Goal: Task Accomplishment & Management: Manage account settings

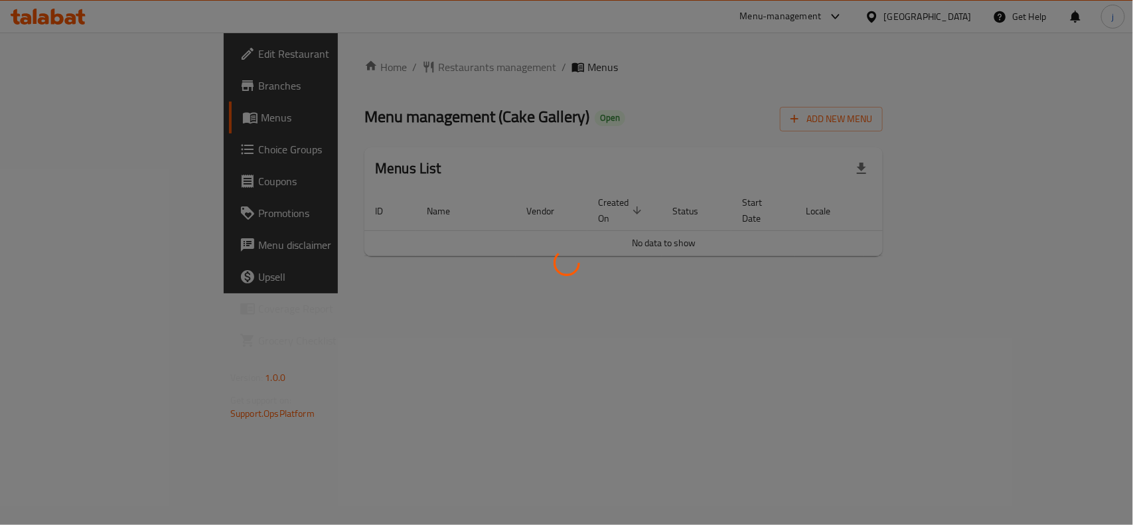
click at [53, 146] on div at bounding box center [566, 262] width 1133 height 525
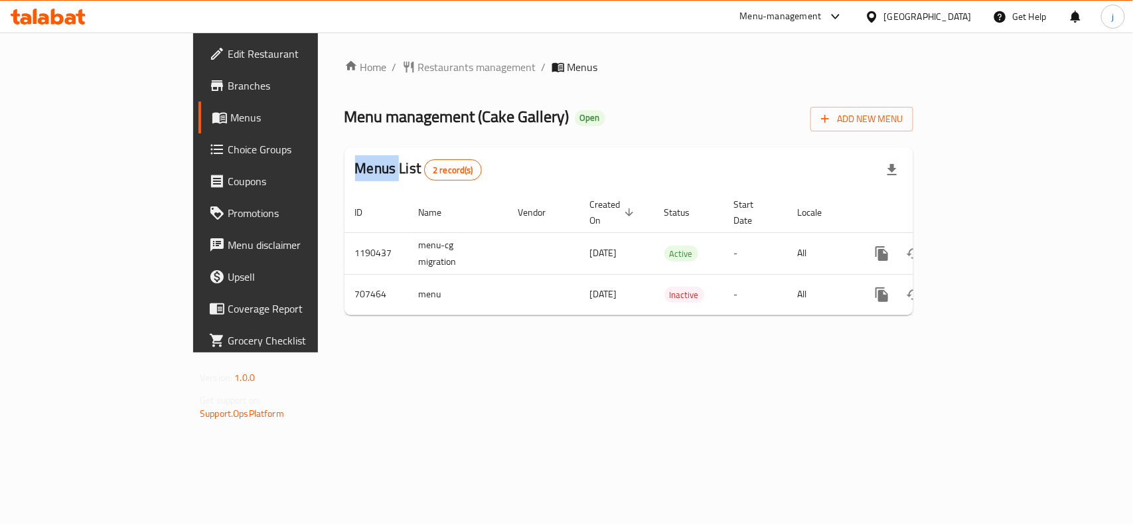
click at [53, 146] on div at bounding box center [566, 262] width 1133 height 525
drag, startPoint x: 0, startPoint y: 0, endPoint x: 53, endPoint y: 146, distance: 155.4
click at [228, 146] on span "Choice Groups" at bounding box center [300, 149] width 144 height 16
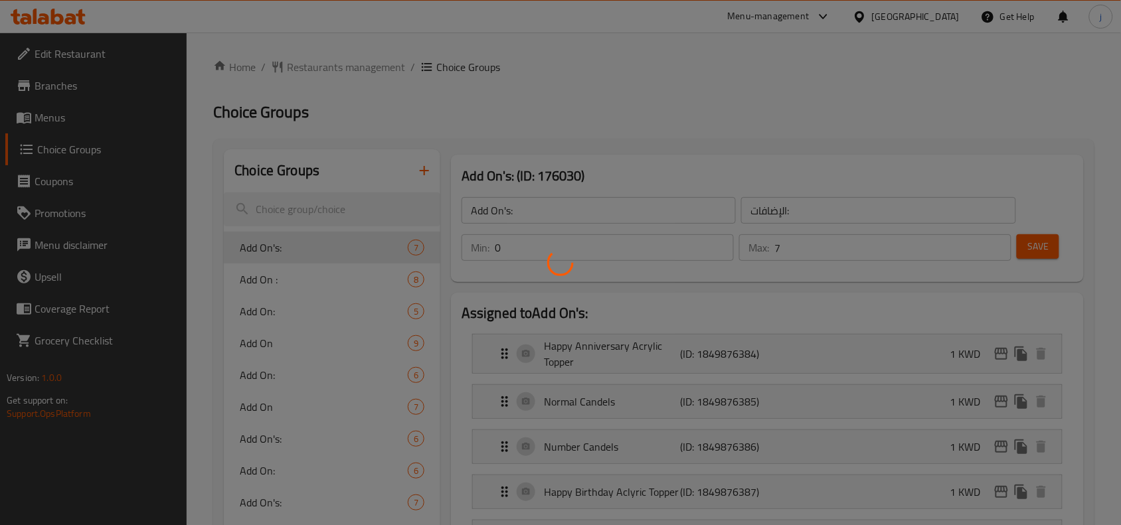
scroll to position [46, 0]
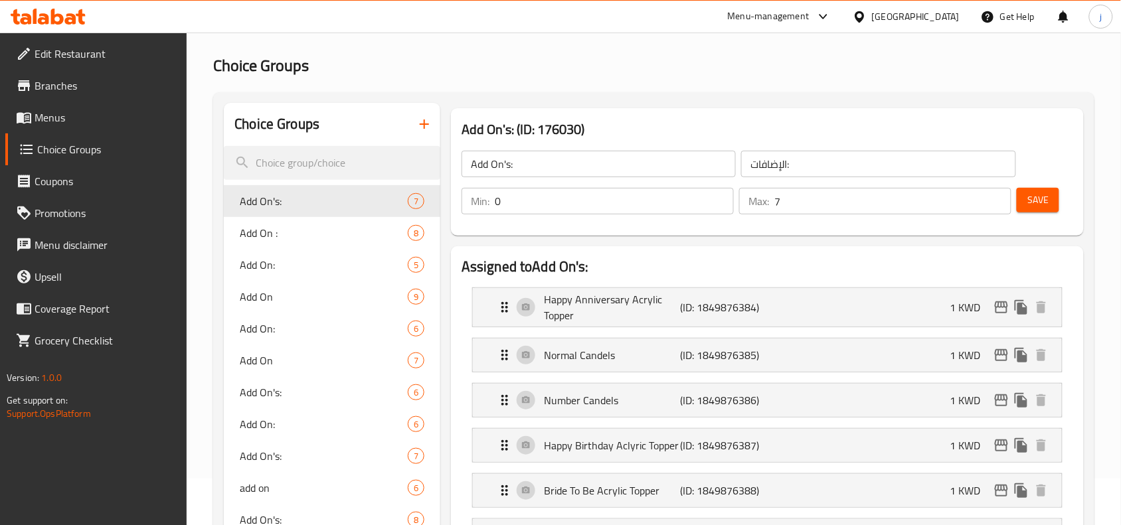
click at [310, 225] on span "Add On :" at bounding box center [324, 233] width 168 height 16
click at [250, 225] on span "Add On :" at bounding box center [324, 233] width 168 height 16
click at [270, 225] on span "Add On :" at bounding box center [324, 233] width 168 height 16
click at [264, 225] on span "Add On :" at bounding box center [324, 233] width 168 height 16
click at [260, 257] on span "Add On:" at bounding box center [324, 265] width 168 height 16
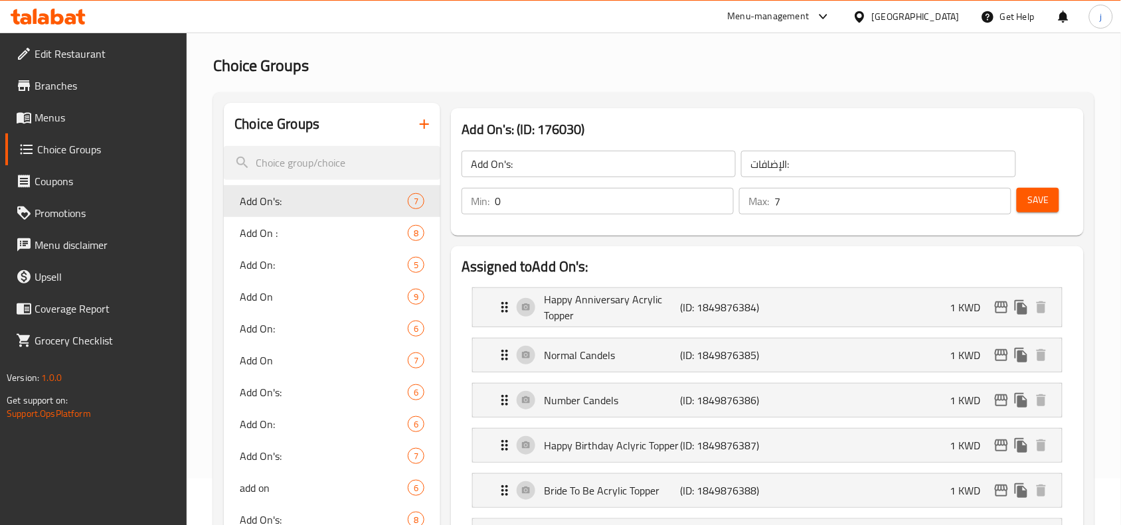
click at [262, 225] on span "Add On :" at bounding box center [324, 233] width 168 height 16
click at [242, 225] on span "Add On :" at bounding box center [324, 233] width 168 height 16
click at [263, 225] on span "Add On :" at bounding box center [324, 233] width 168 height 16
click at [264, 225] on span "Add On :" at bounding box center [324, 233] width 168 height 16
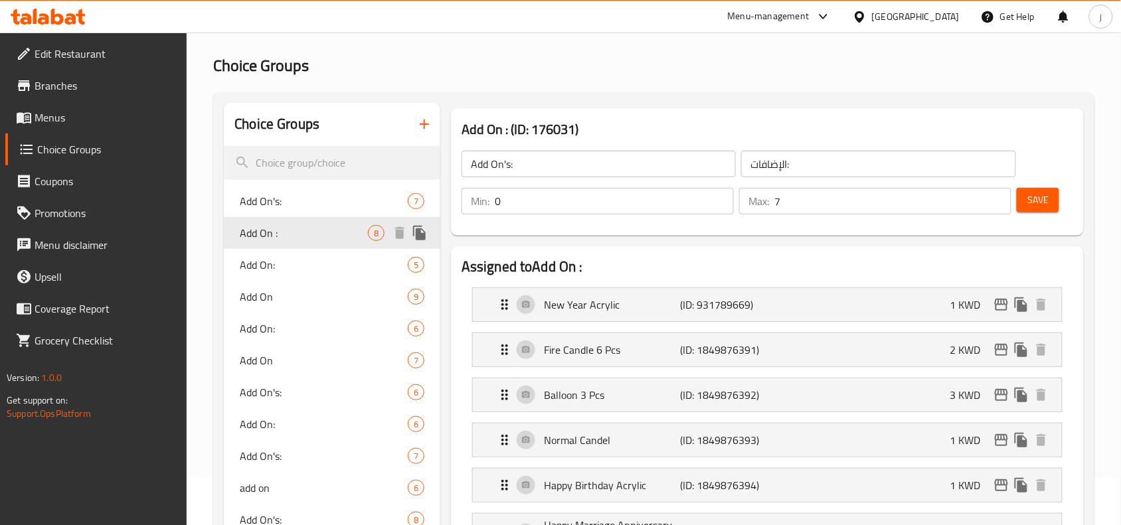
type input "Add On :"
type input "الاضافات:"
type input "7"
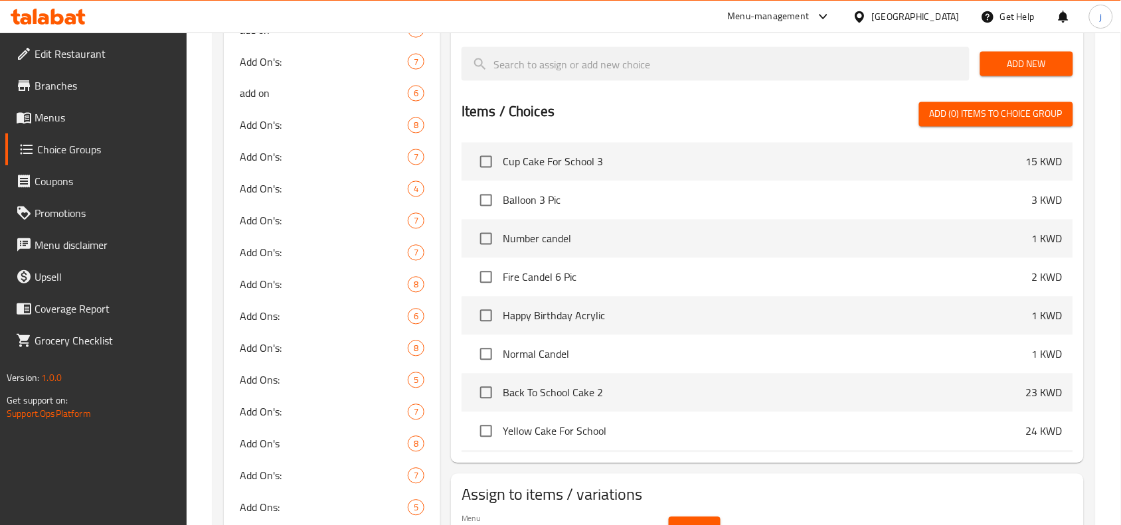
scroll to position [166, 0]
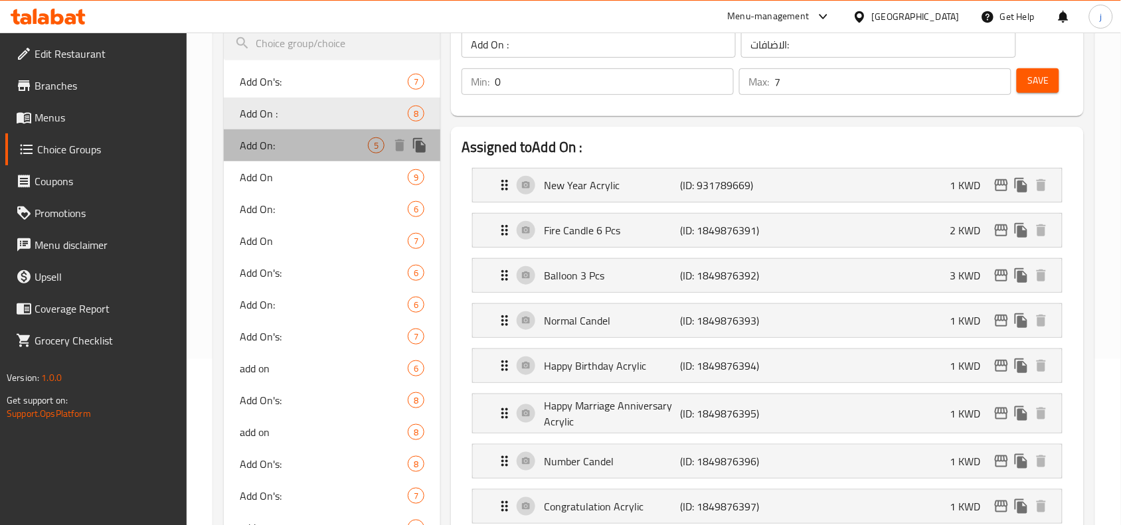
click at [276, 140] on span "Add On:" at bounding box center [304, 145] width 128 height 16
click at [293, 110] on span "Add On :" at bounding box center [324, 114] width 168 height 16
type input "Add On :"
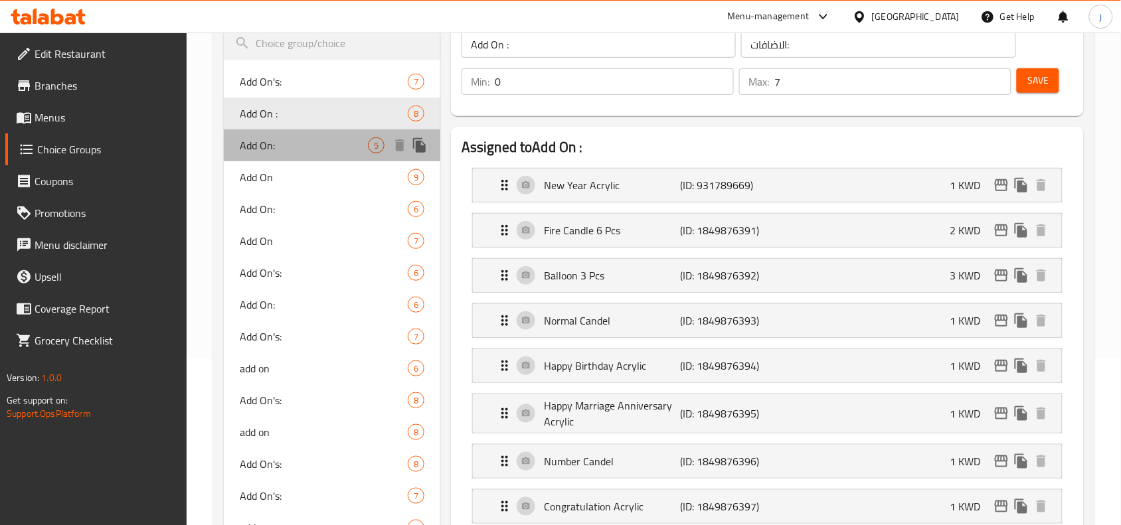
type input "7"
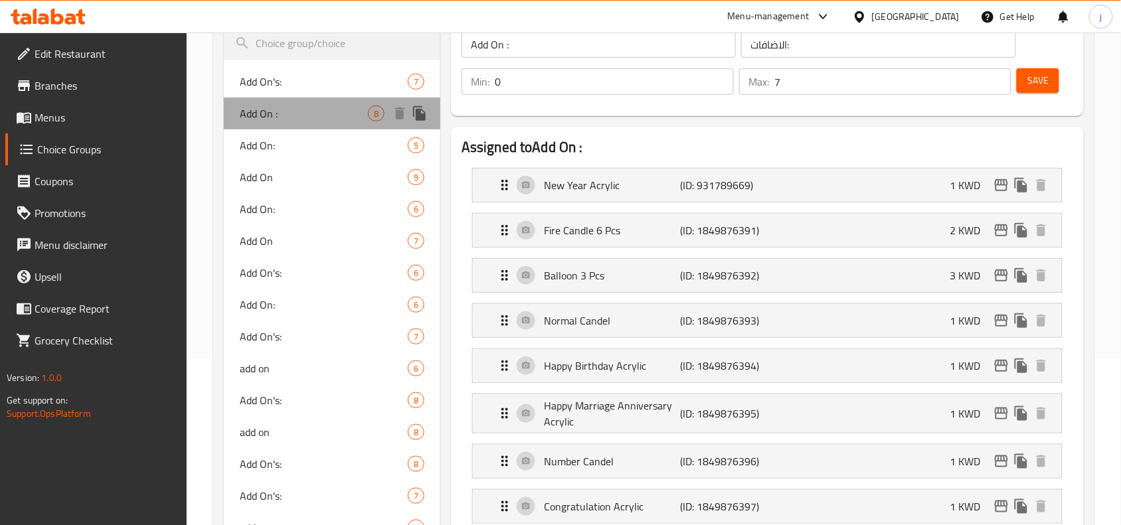
click at [293, 110] on span "Add On :" at bounding box center [304, 114] width 128 height 16
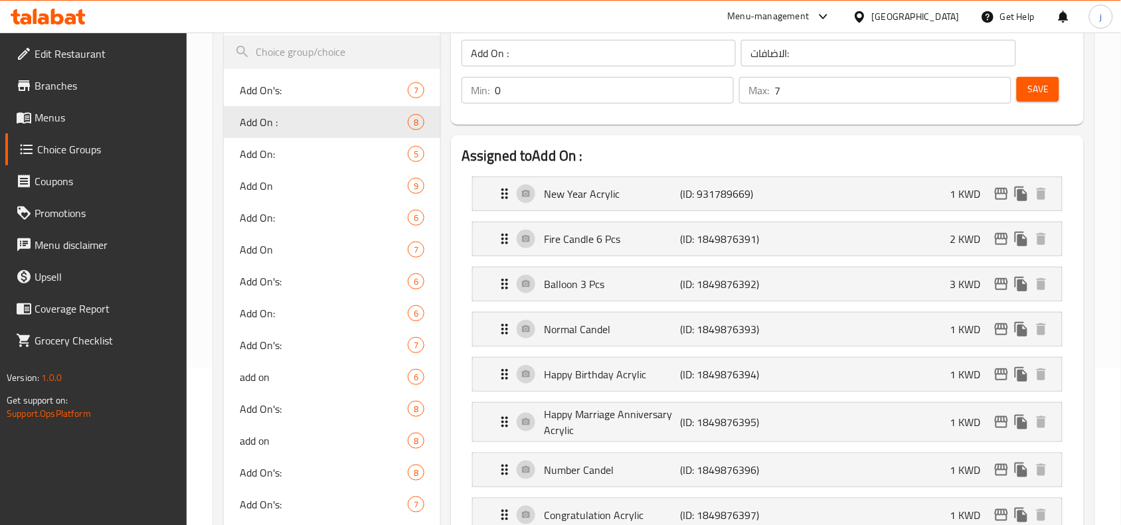
scroll to position [0, 0]
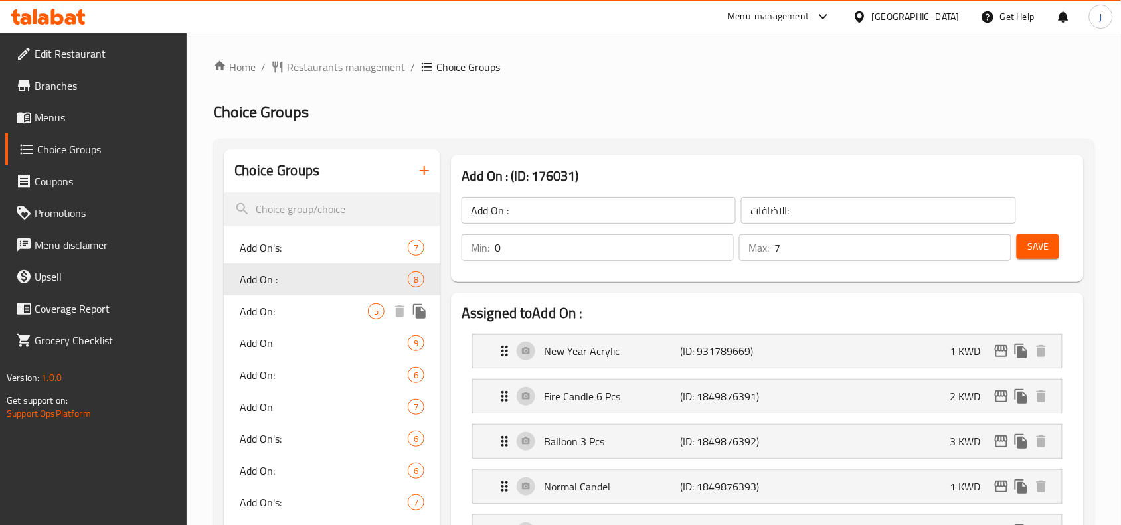
click at [270, 319] on span "Add On:" at bounding box center [304, 311] width 128 height 16
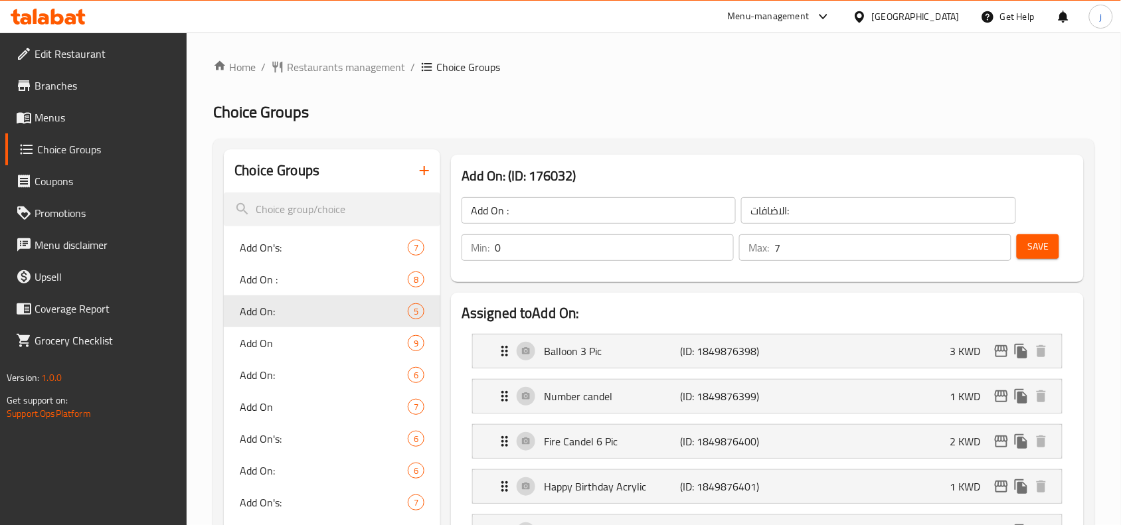
type input "Add On:"
type input "5"
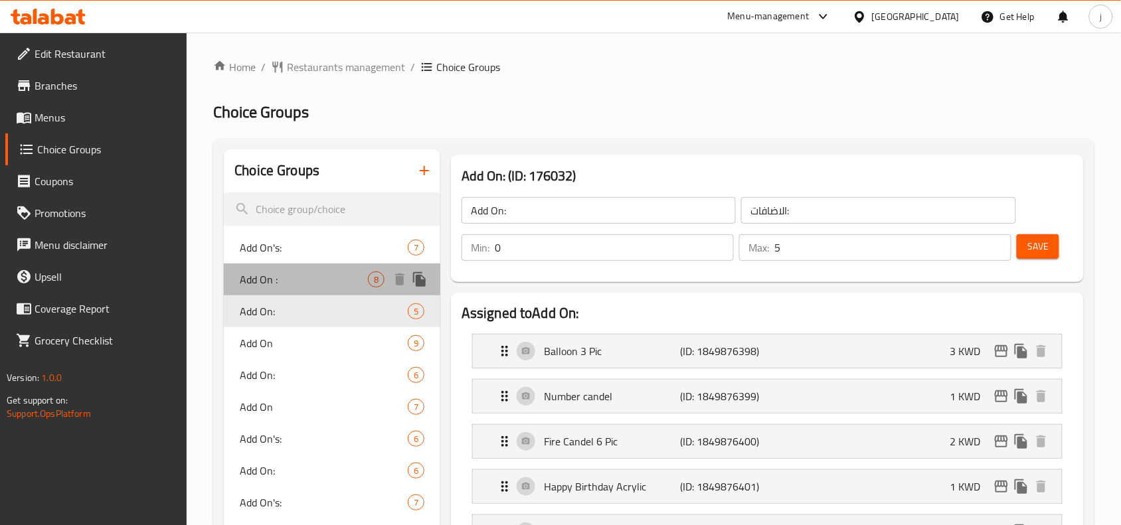
click at [268, 274] on span "Add On :" at bounding box center [304, 280] width 128 height 16
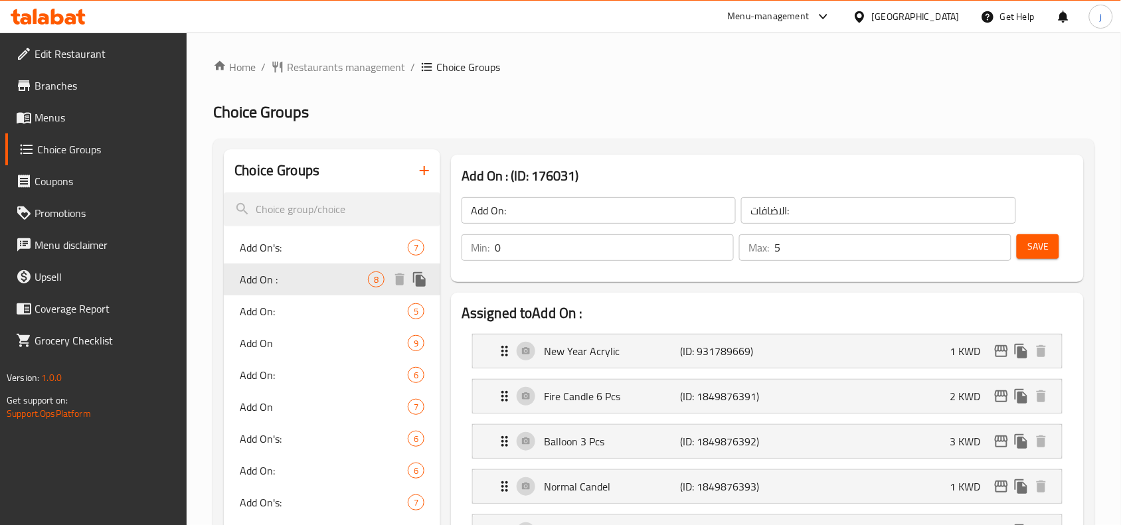
type input "Add On :"
type input "7"
click at [872, 15] on div at bounding box center [862, 16] width 19 height 15
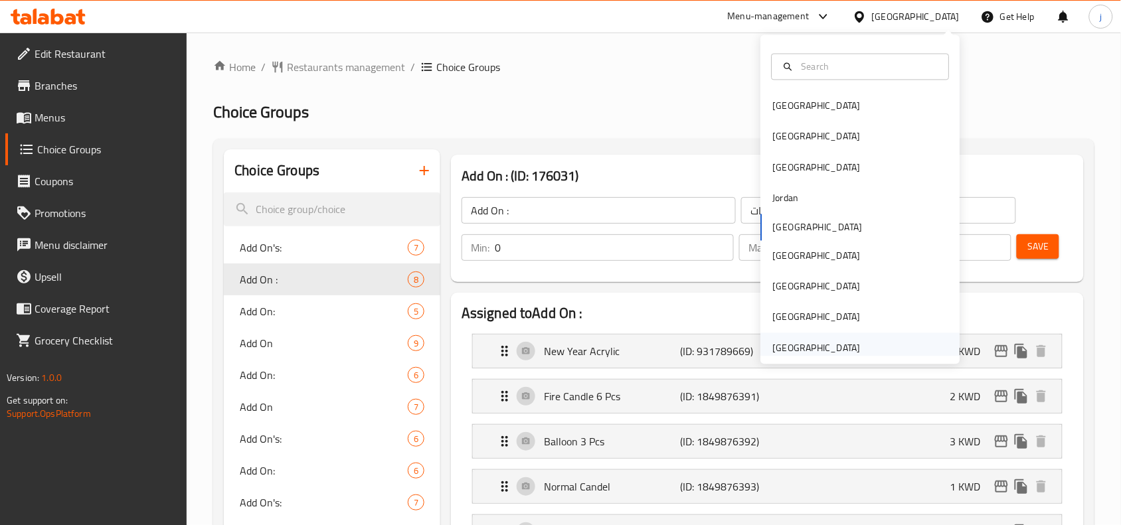
click at [805, 355] on div "[GEOGRAPHIC_DATA]" at bounding box center [817, 348] width 88 height 15
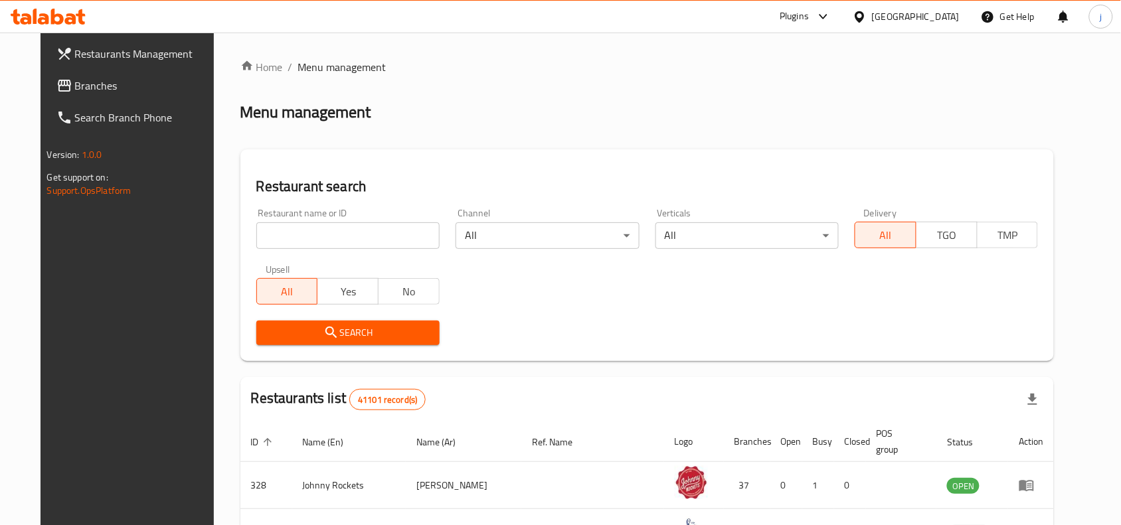
click at [75, 88] on span "Branches" at bounding box center [146, 86] width 142 height 16
